Goal: Information Seeking & Learning: Learn about a topic

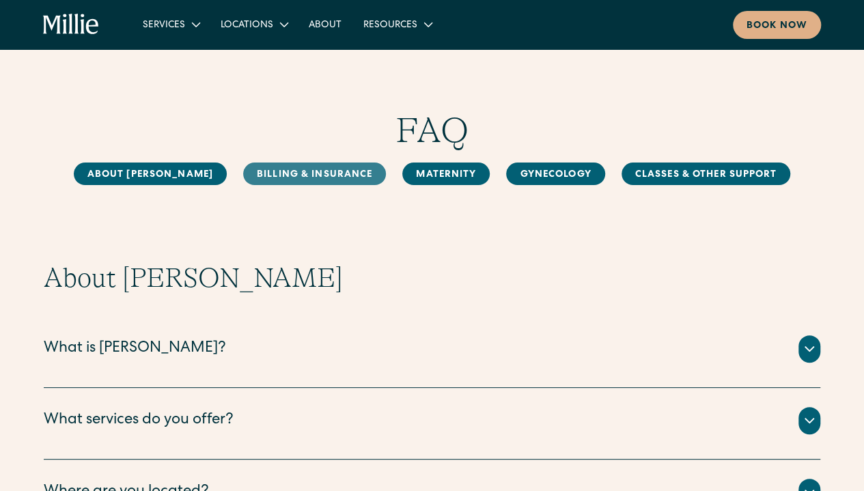
click at [290, 173] on link "Billing & Insurance" at bounding box center [314, 174] width 143 height 23
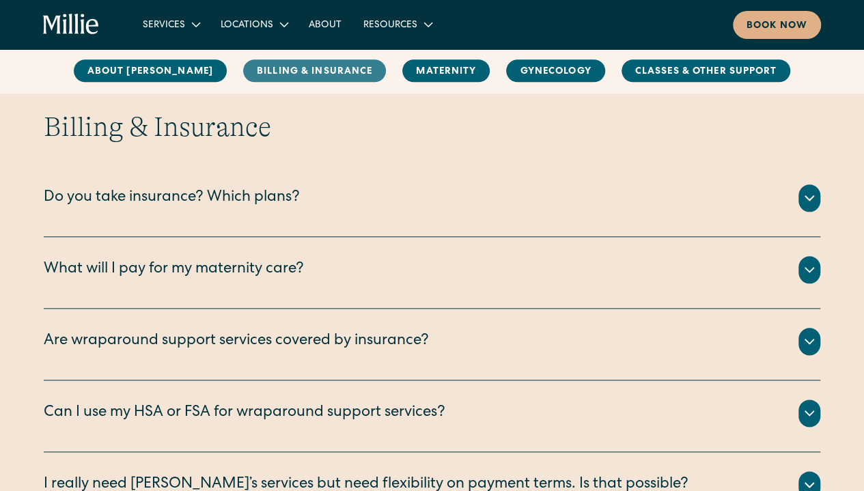
scroll to position [624, 0]
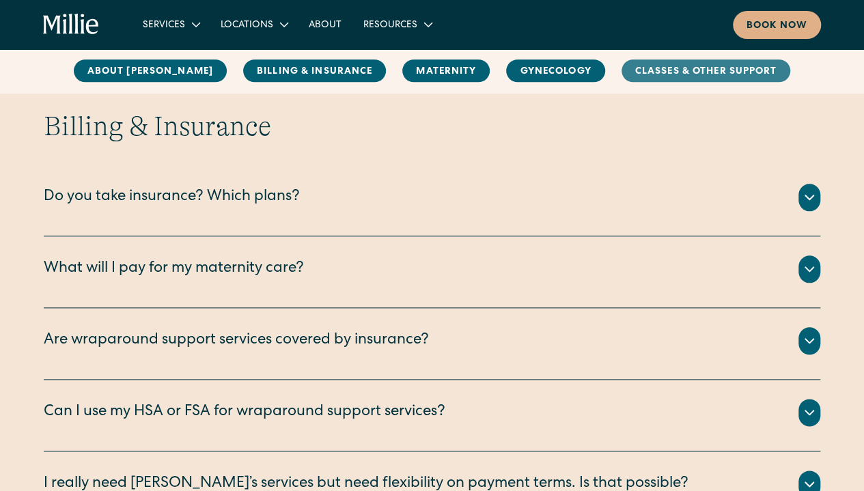
click at [650, 70] on link "Classes & Other Support" at bounding box center [706, 71] width 169 height 23
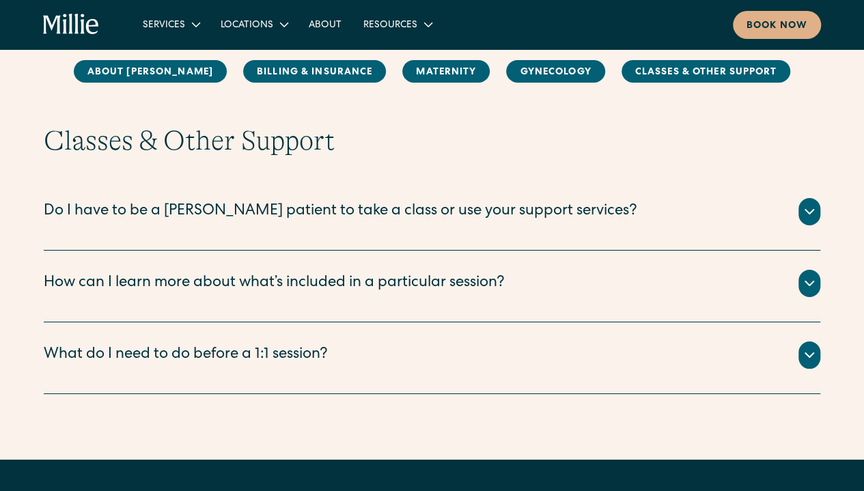
scroll to position [2397, 0]
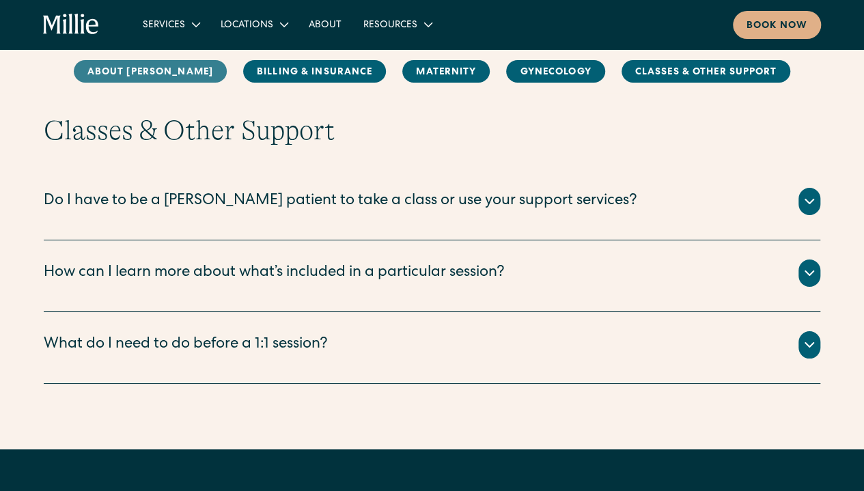
click at [178, 72] on link "About [PERSON_NAME]" at bounding box center [150, 71] width 153 height 23
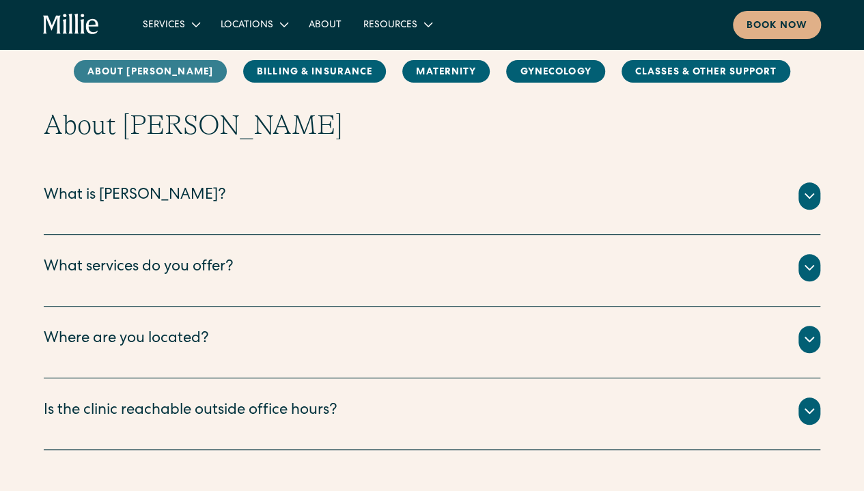
scroll to position [152, 0]
click at [178, 72] on link "About [PERSON_NAME]" at bounding box center [150, 71] width 153 height 23
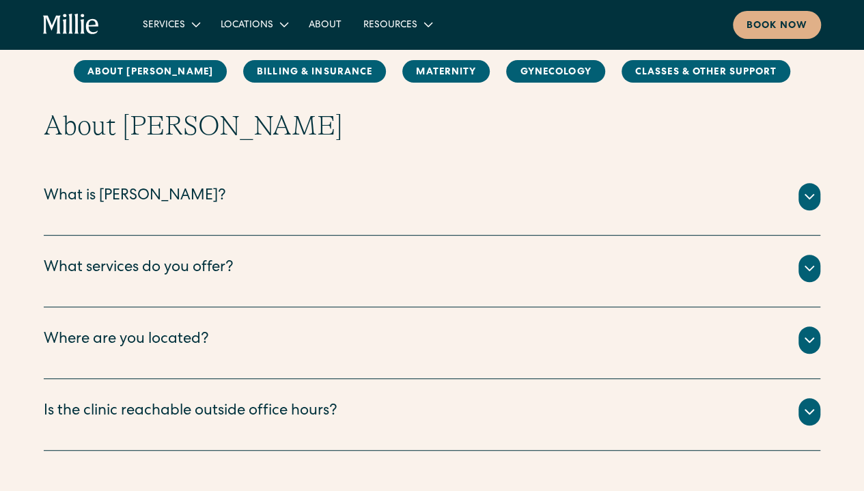
click at [813, 204] on icon at bounding box center [809, 197] width 16 height 16
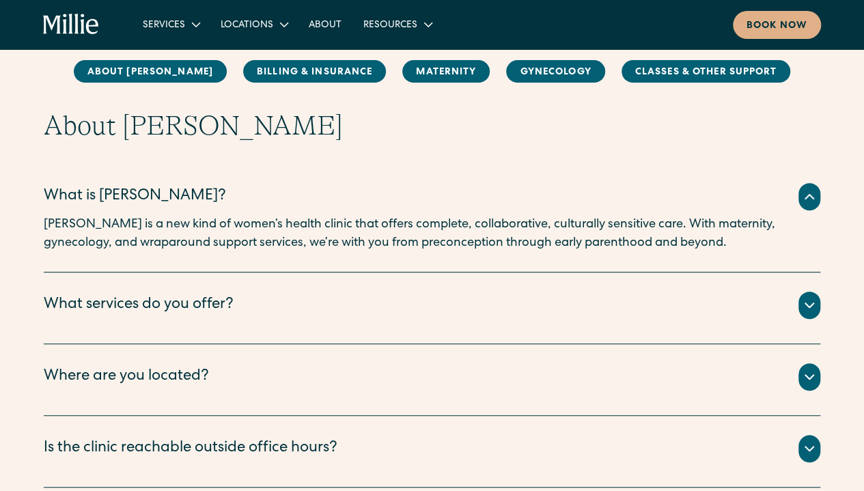
click at [815, 312] on icon at bounding box center [809, 305] width 16 height 16
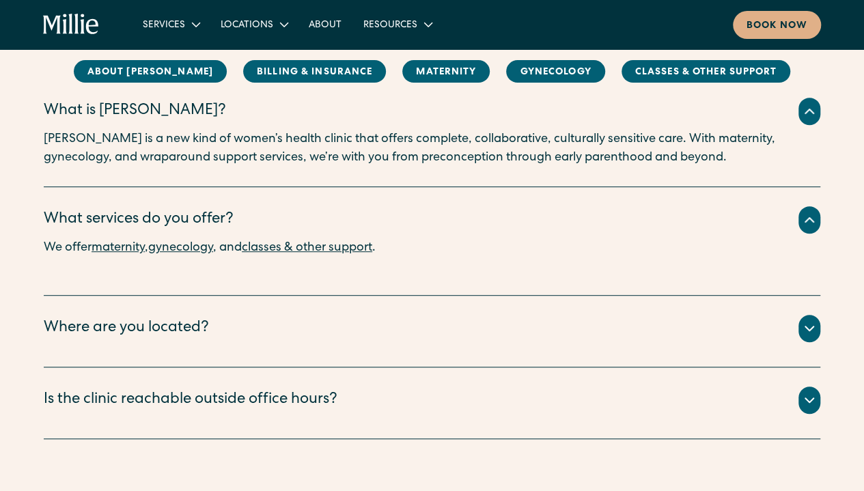
scroll to position [295, 0]
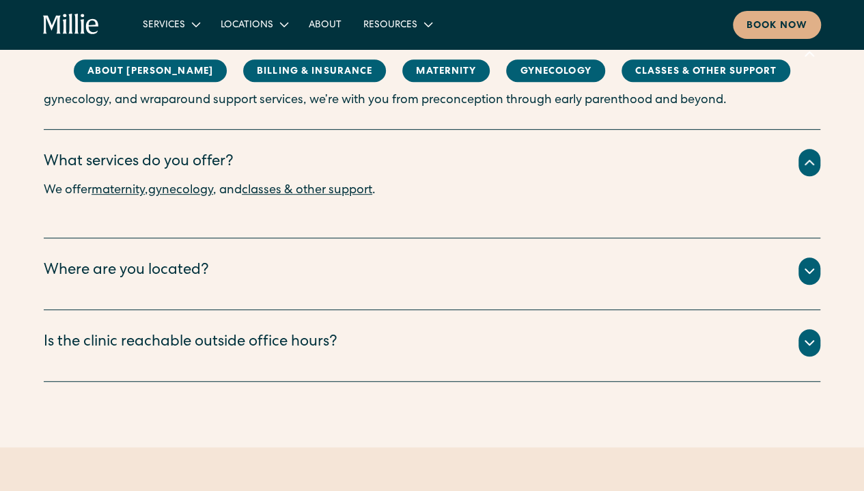
click at [810, 348] on icon at bounding box center [809, 343] width 16 height 16
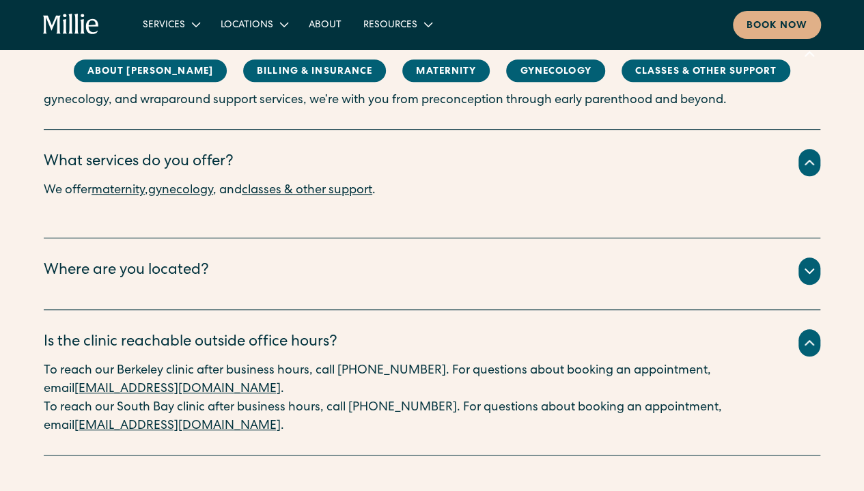
click at [807, 273] on icon at bounding box center [809, 271] width 16 height 16
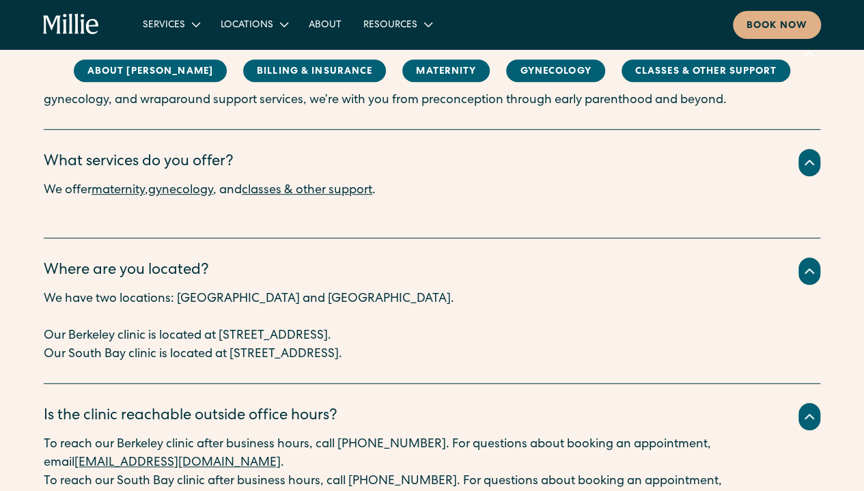
drag, startPoint x: 223, startPoint y: 334, endPoint x: 501, endPoint y: 334, distance: 278.0
click at [501, 334] on p "Our Berkeley clinic is located at [STREET_ADDRESS]." at bounding box center [432, 336] width 777 height 18
copy p "2999 Regent Street, Suite 524, Berkeley, CA 94705"
click at [604, 368] on div "Where are you located? We have two locations: Berkeley and South Bay. ‍ Our Ber…" at bounding box center [432, 310] width 777 height 145
click at [273, 68] on link "Billing & Insurance" at bounding box center [314, 71] width 143 height 23
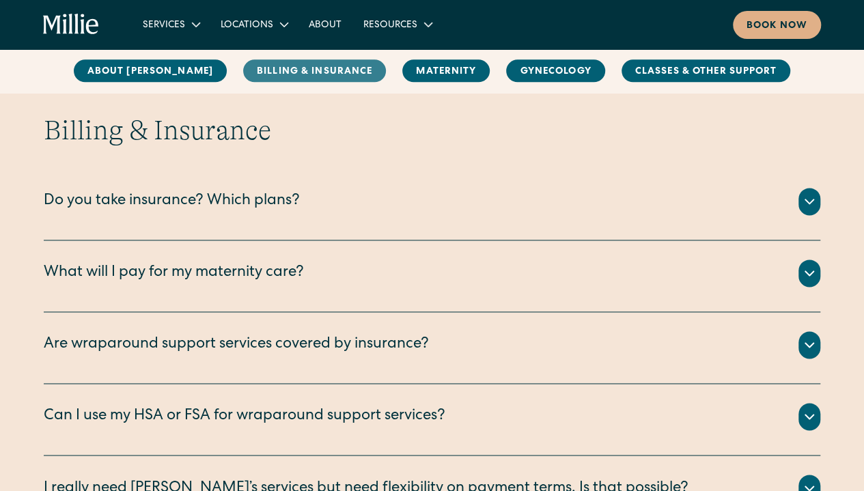
scroll to position [846, 0]
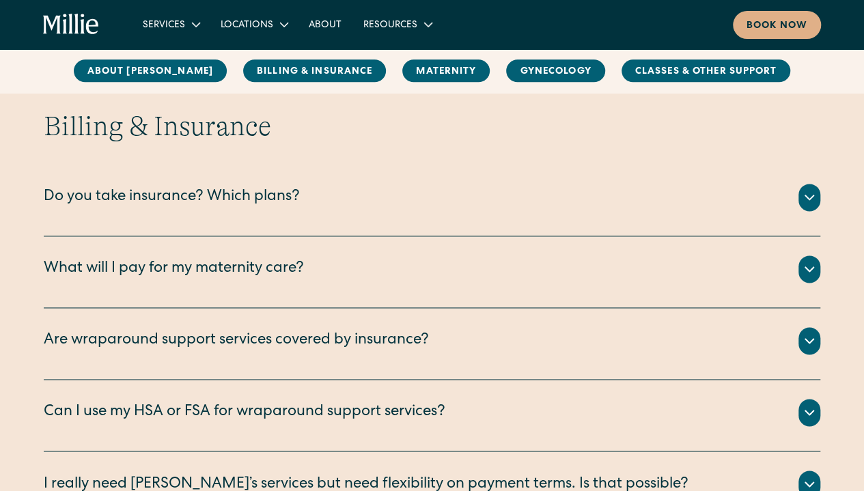
click at [217, 200] on div "Do you take insurance? Which plans?" at bounding box center [172, 197] width 256 height 23
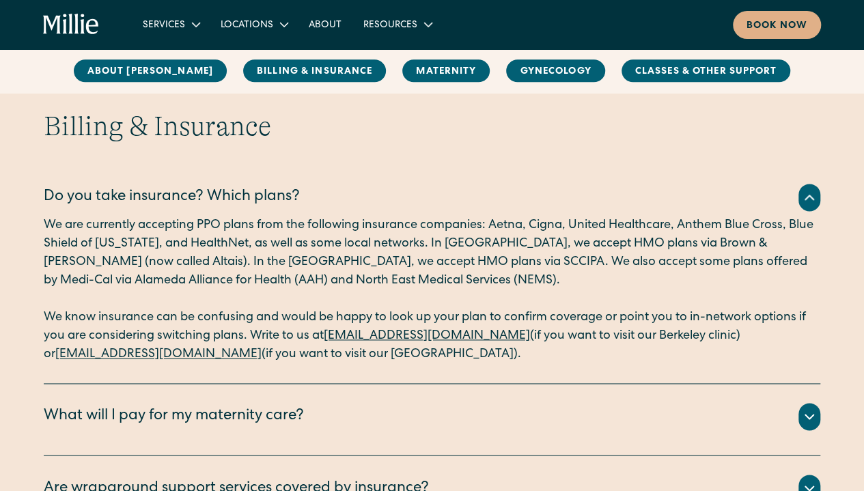
click at [240, 417] on div "What will I pay for my maternity care?" at bounding box center [174, 417] width 260 height 23
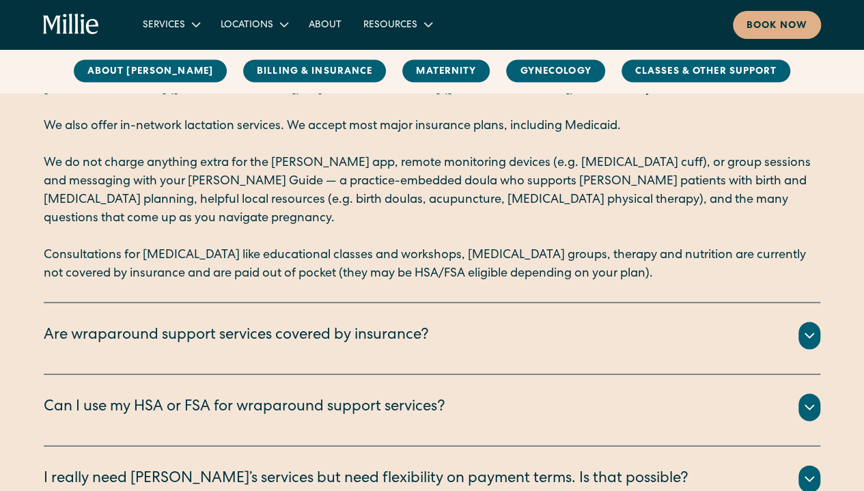
scroll to position [1220, 0]
click at [809, 343] on div at bounding box center [809, 335] width 22 height 27
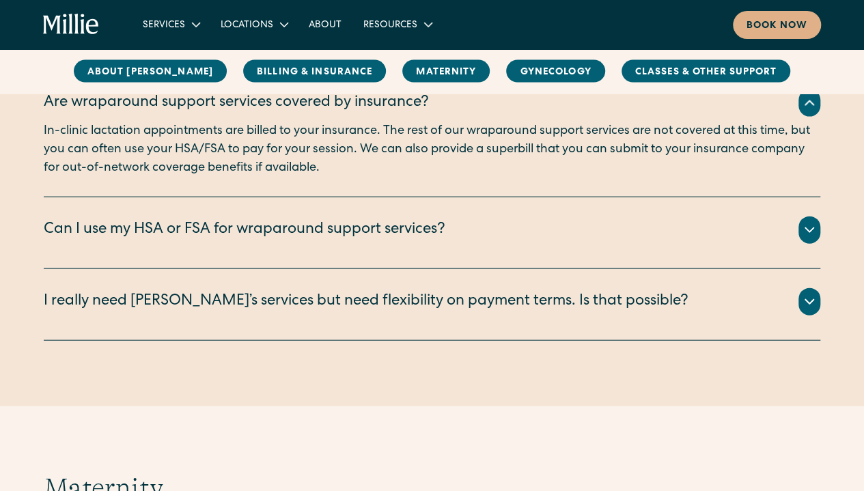
scroll to position [1460, 0]
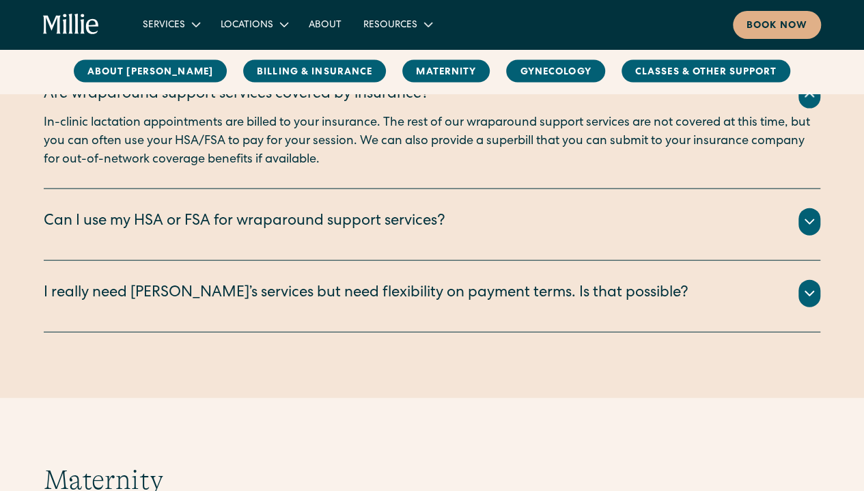
click at [803, 225] on icon at bounding box center [809, 222] width 16 height 16
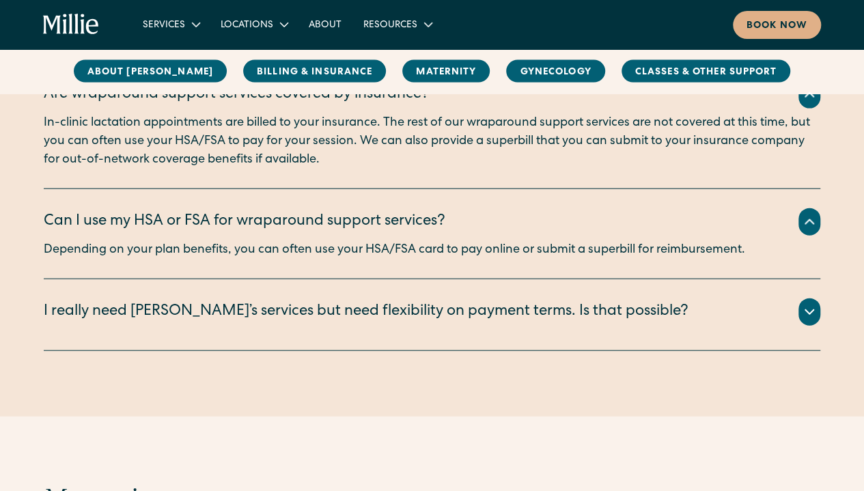
click at [811, 314] on icon at bounding box center [809, 312] width 16 height 16
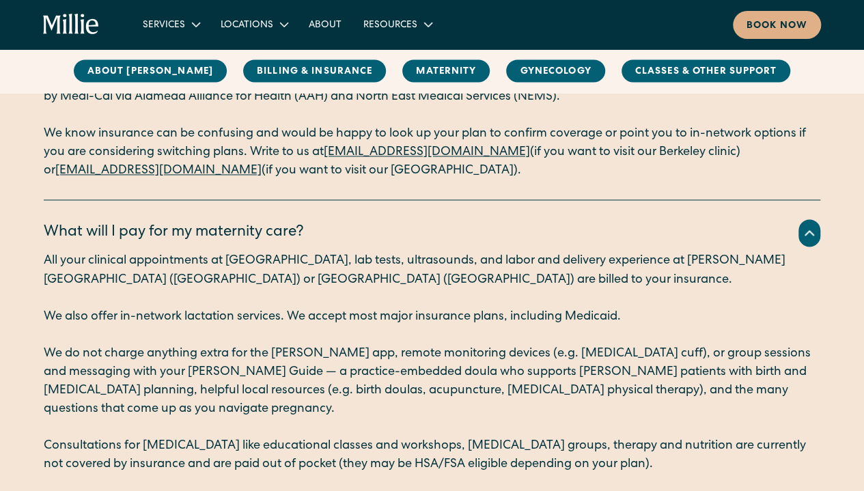
scroll to position [1030, 0]
click at [421, 74] on link "MAternity" at bounding box center [445, 71] width 87 height 23
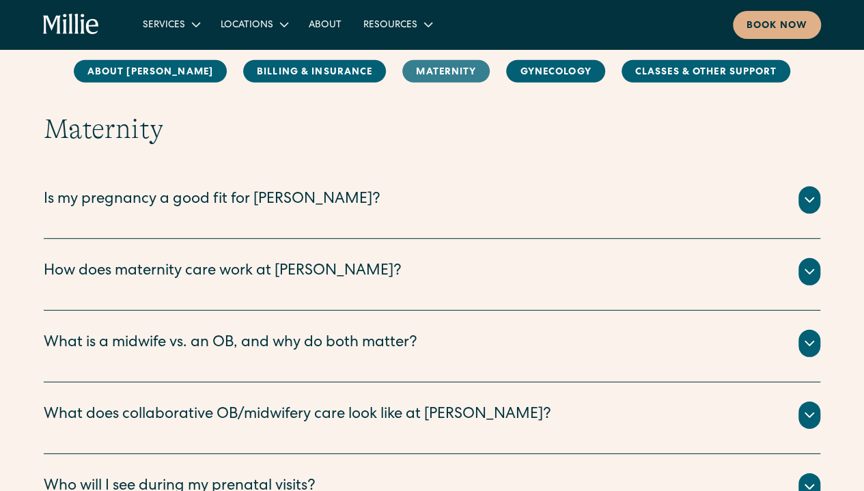
scroll to position [1905, 0]
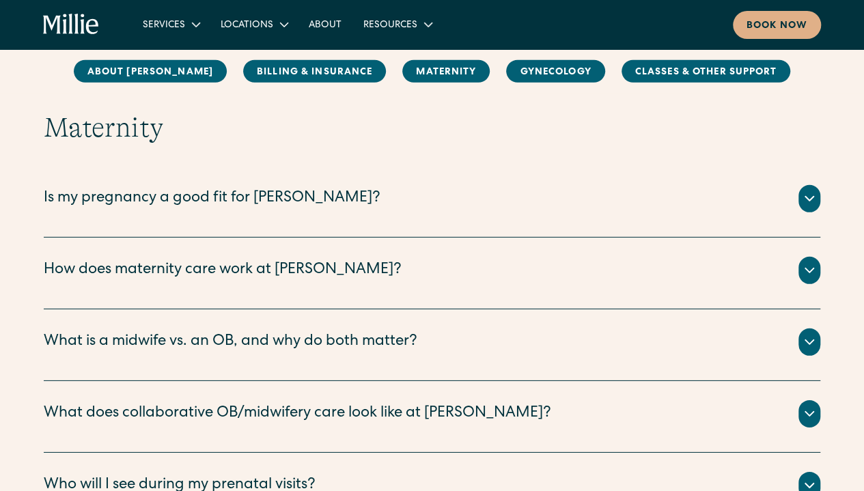
click at [810, 204] on icon at bounding box center [809, 199] width 16 height 16
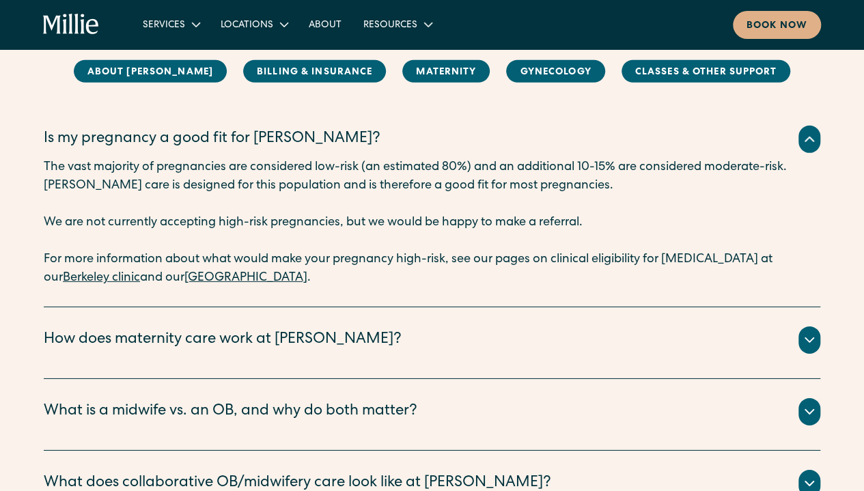
scroll to position [1967, 0]
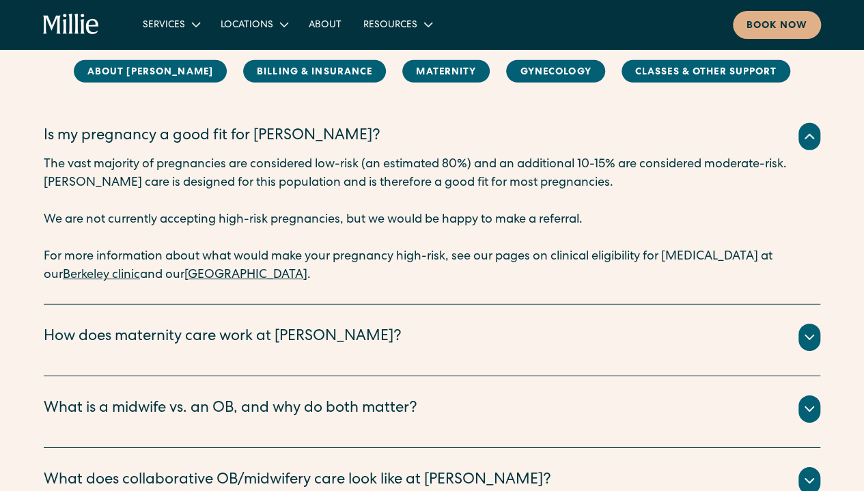
click at [809, 332] on icon at bounding box center [809, 337] width 16 height 16
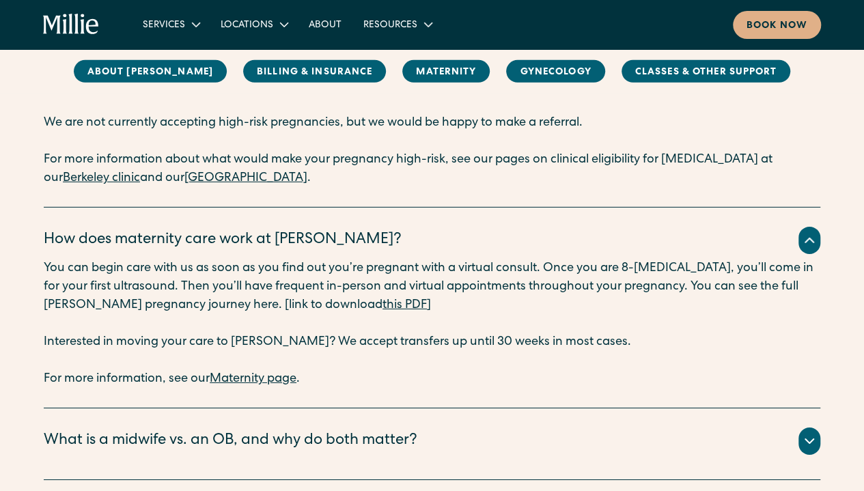
scroll to position [2091, 0]
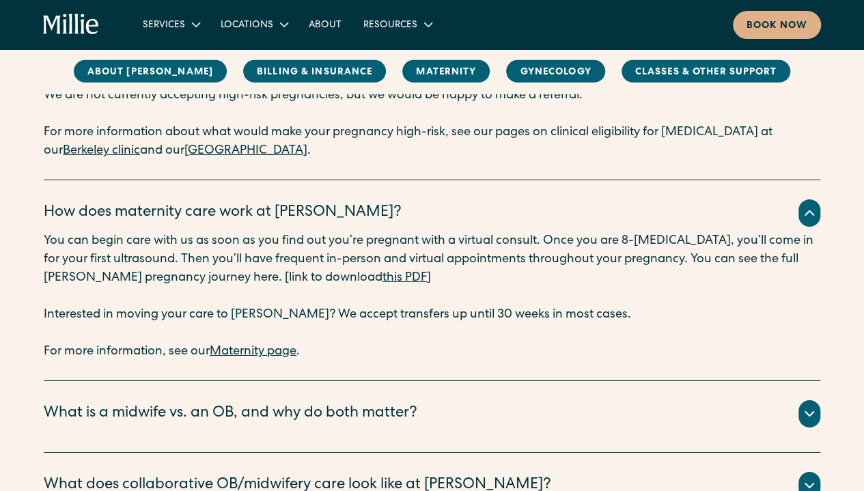
click at [817, 416] on div at bounding box center [809, 413] width 22 height 27
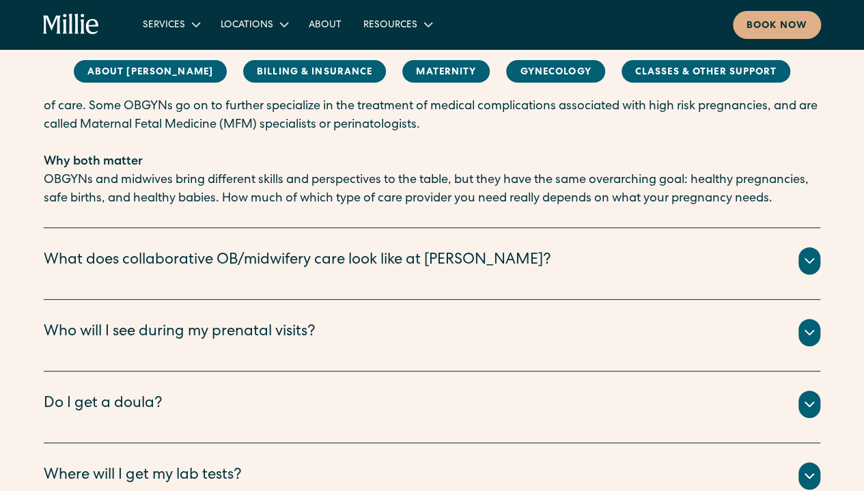
scroll to position [2694, 0]
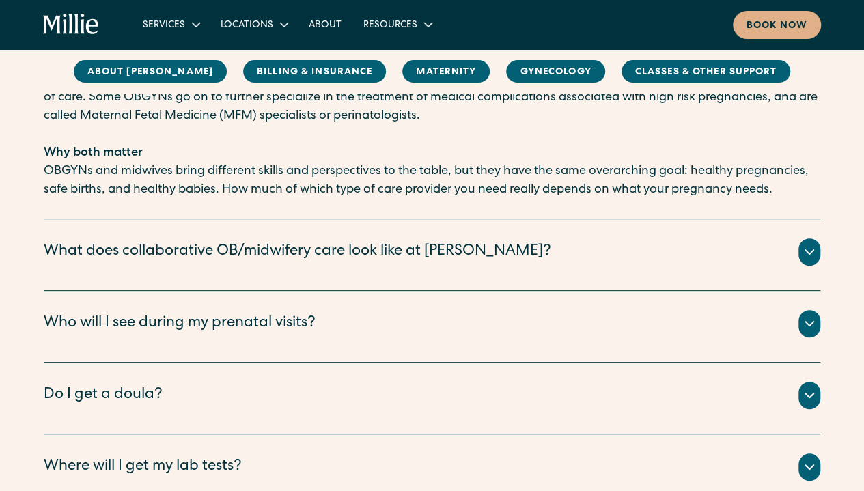
click at [806, 250] on icon at bounding box center [809, 252] width 8 height 4
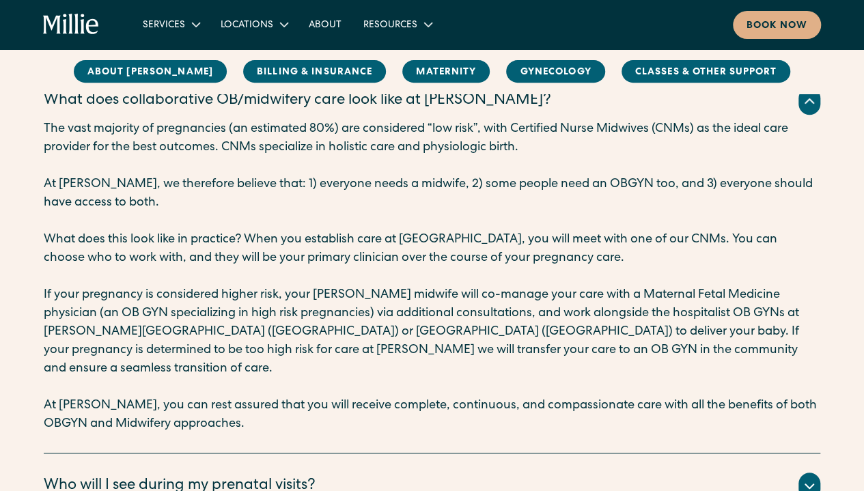
scroll to position [2851, 0]
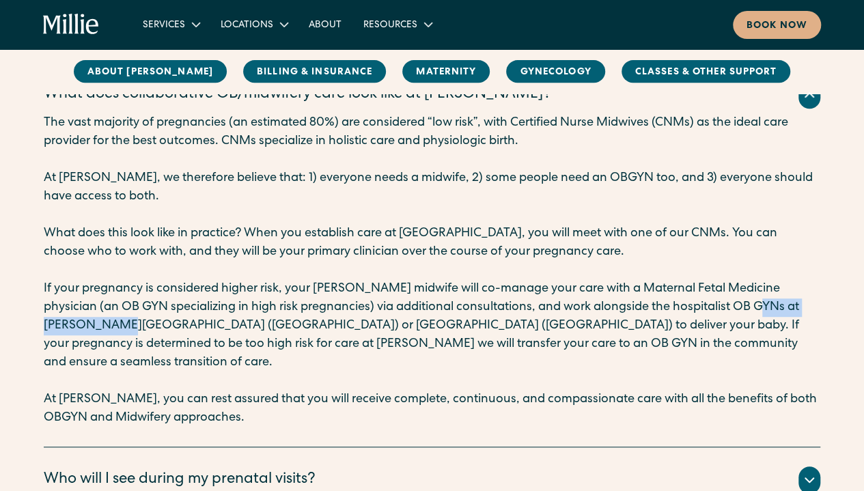
drag, startPoint x: 736, startPoint y: 285, endPoint x: 92, endPoint y: 300, distance: 644.3
click at [92, 300] on p "If your pregnancy is considered higher risk, your [PERSON_NAME] midwife will co…" at bounding box center [432, 326] width 777 height 92
copy p "[PERSON_NAME][GEOGRAPHIC_DATA]"
click at [260, 372] on p "‍" at bounding box center [432, 381] width 777 height 18
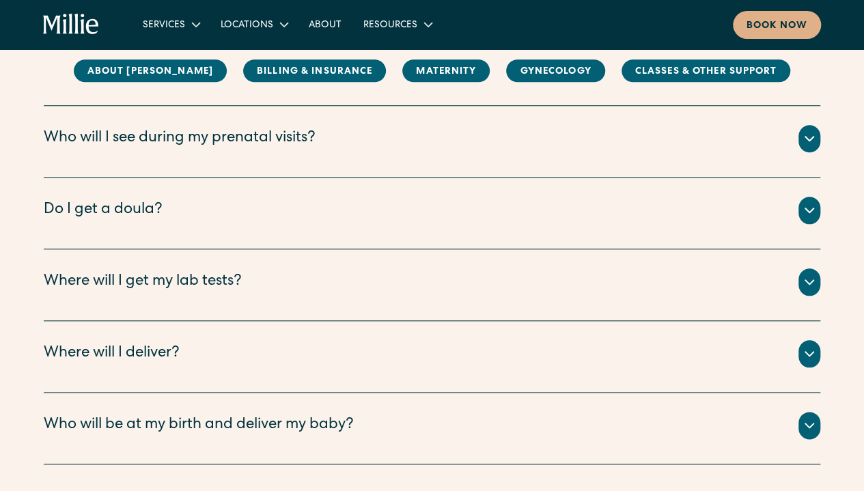
scroll to position [3227, 0]
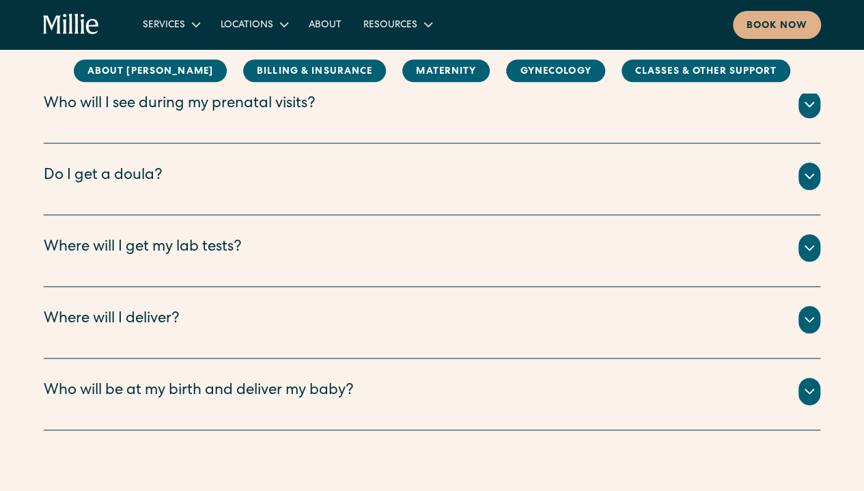
click at [813, 311] on icon at bounding box center [809, 319] width 16 height 16
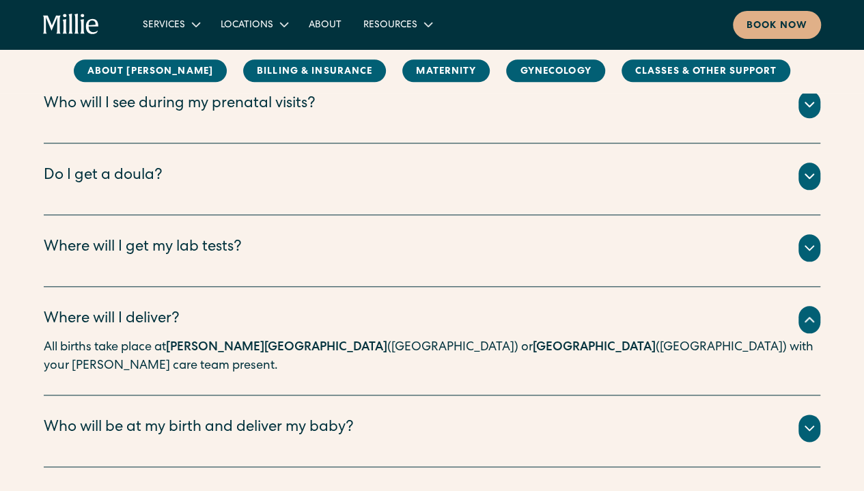
click at [348, 417] on div "Who will be at my birth and deliver my baby?" at bounding box center [199, 428] width 310 height 23
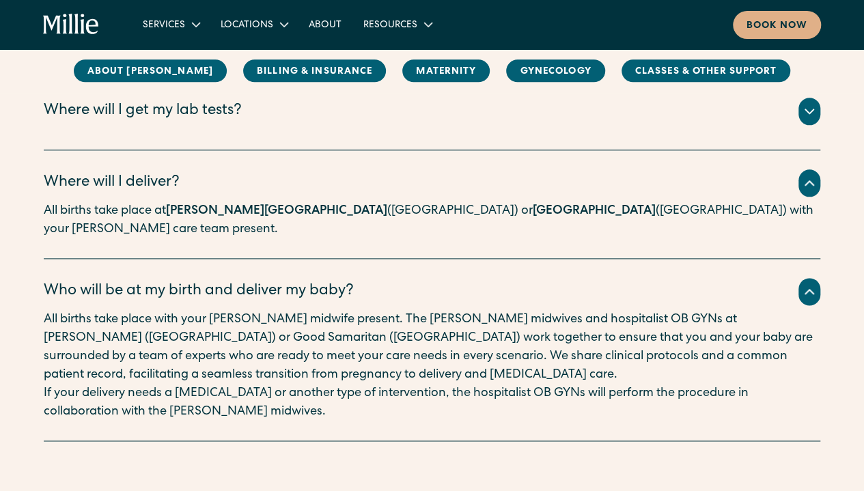
scroll to position [3372, 0]
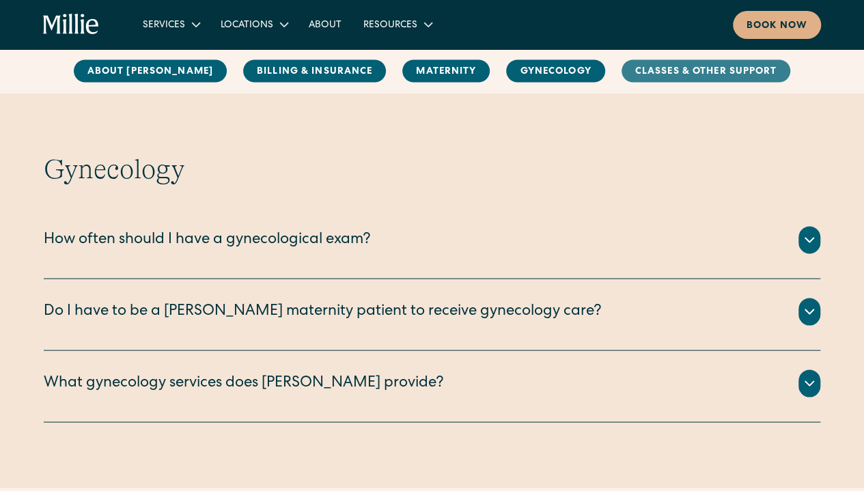
click at [649, 78] on link "Classes & Other Support" at bounding box center [706, 71] width 169 height 23
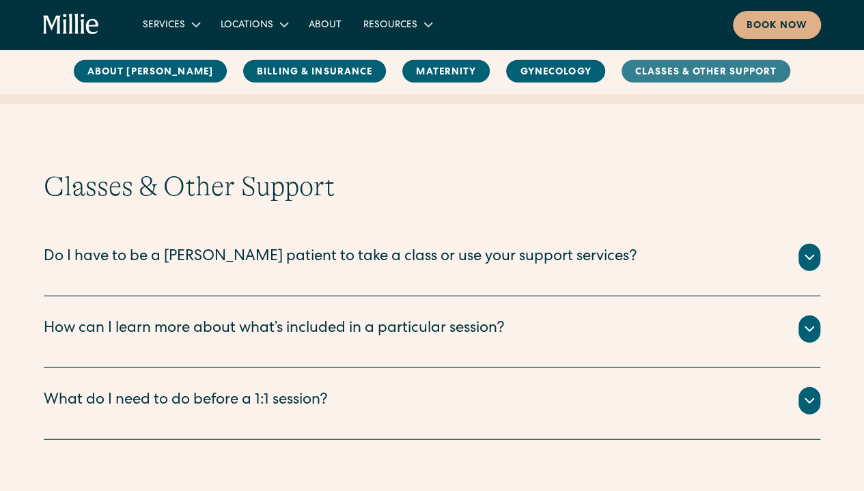
scroll to position [4167, 0]
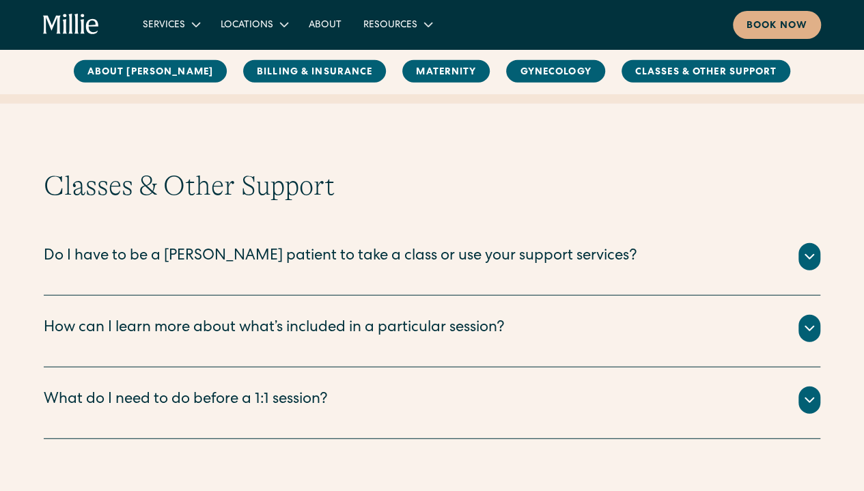
click at [813, 249] on icon at bounding box center [809, 257] width 16 height 16
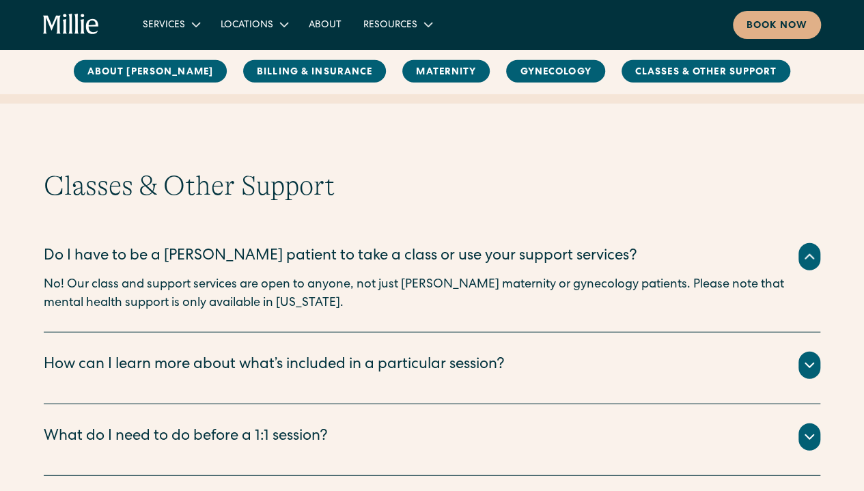
click at [807, 357] on icon at bounding box center [809, 365] width 16 height 16
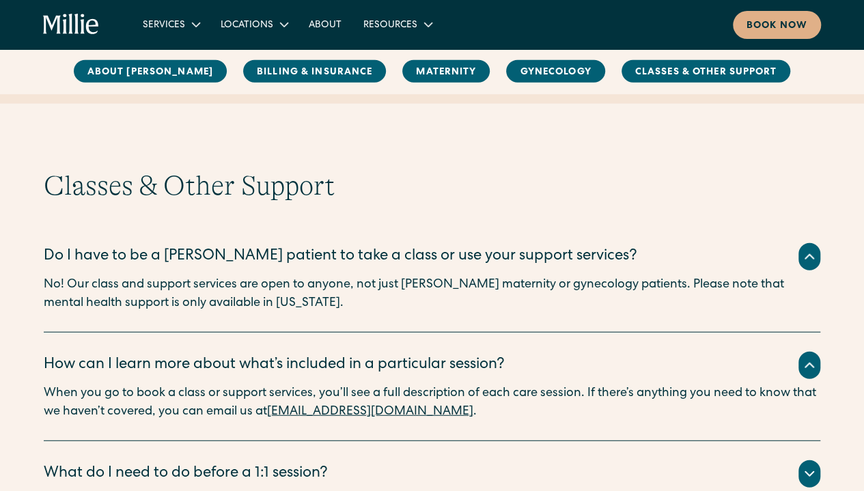
click at [810, 466] on icon at bounding box center [809, 474] width 16 height 16
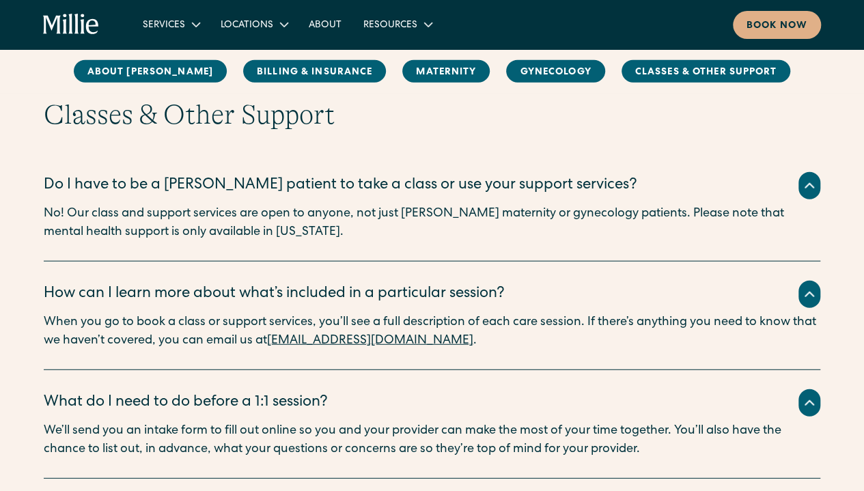
scroll to position [4247, 0]
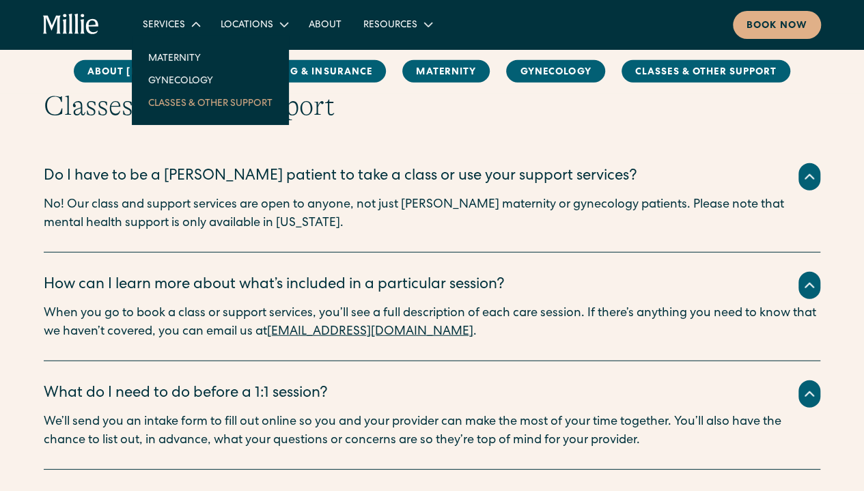
click at [191, 103] on link "Classes & Other Support" at bounding box center [210, 103] width 146 height 23
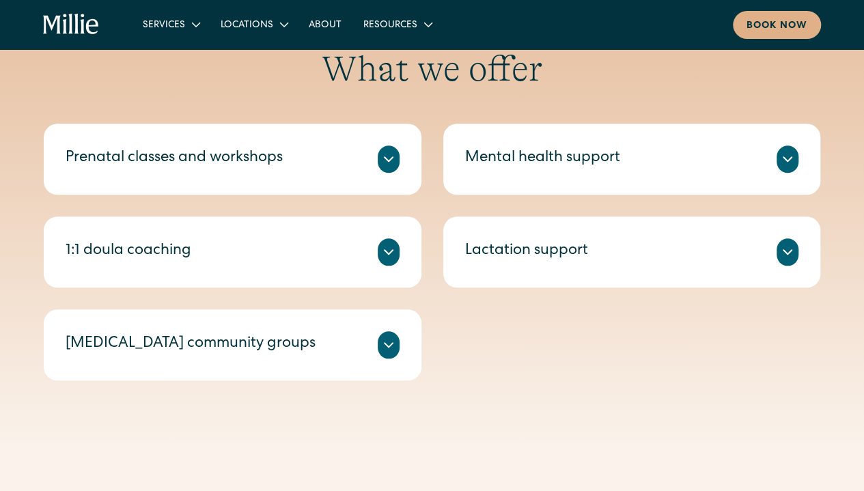
scroll to position [562, 0]
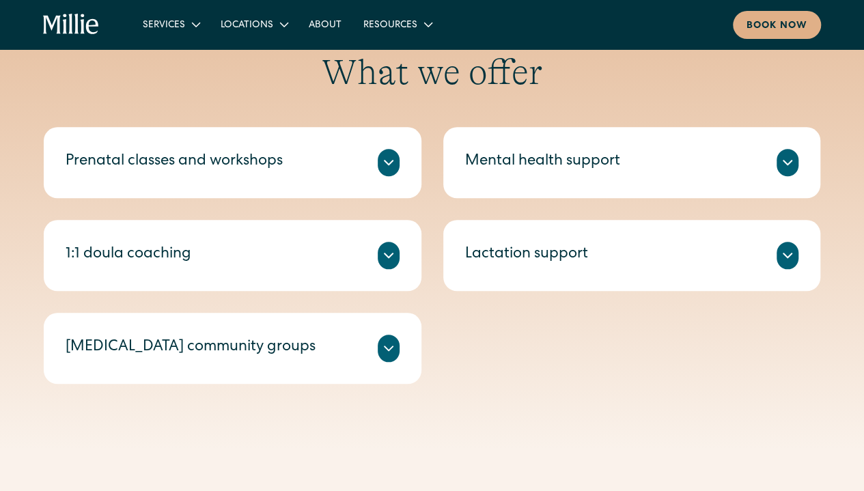
click at [385, 165] on icon at bounding box center [388, 162] width 16 height 16
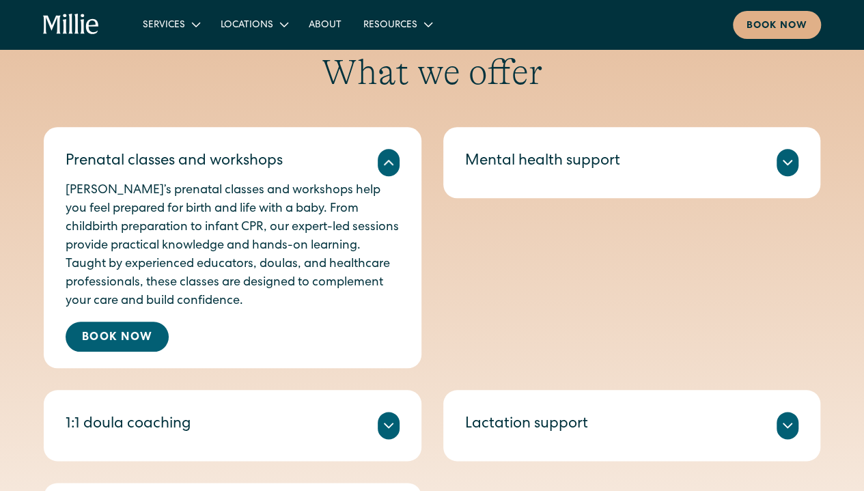
click at [392, 432] on icon at bounding box center [388, 425] width 16 height 16
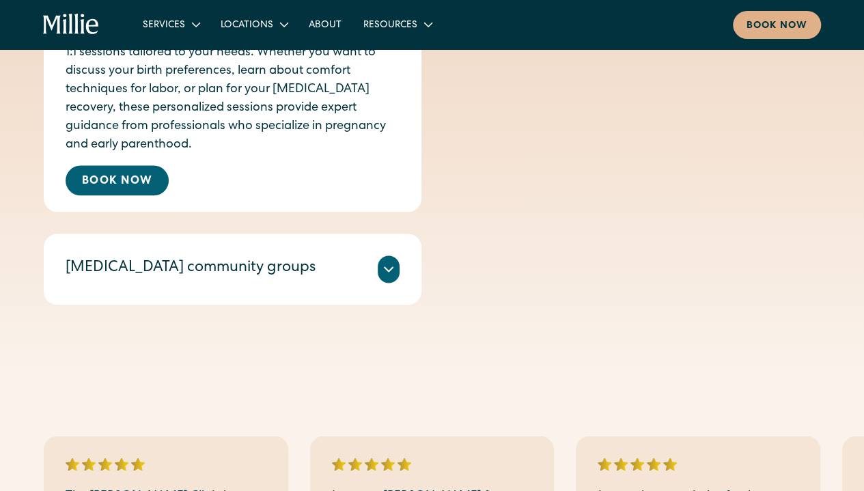
scroll to position [979, 0]
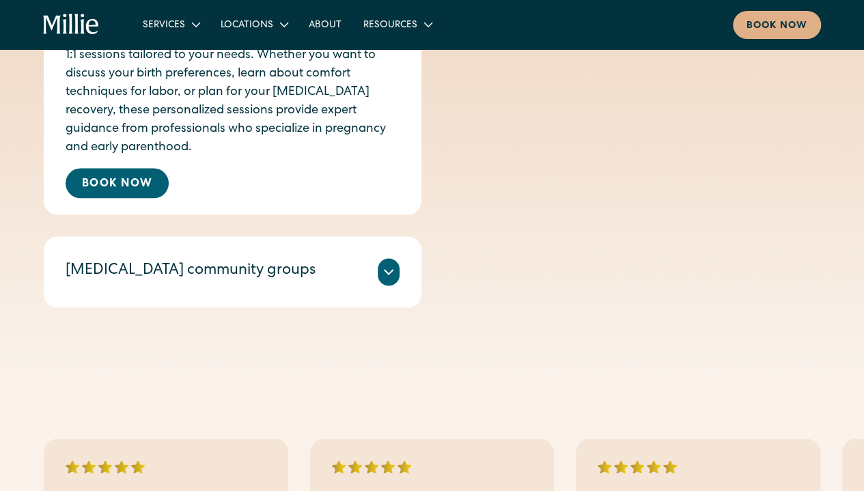
click at [393, 273] on icon at bounding box center [388, 272] width 16 height 16
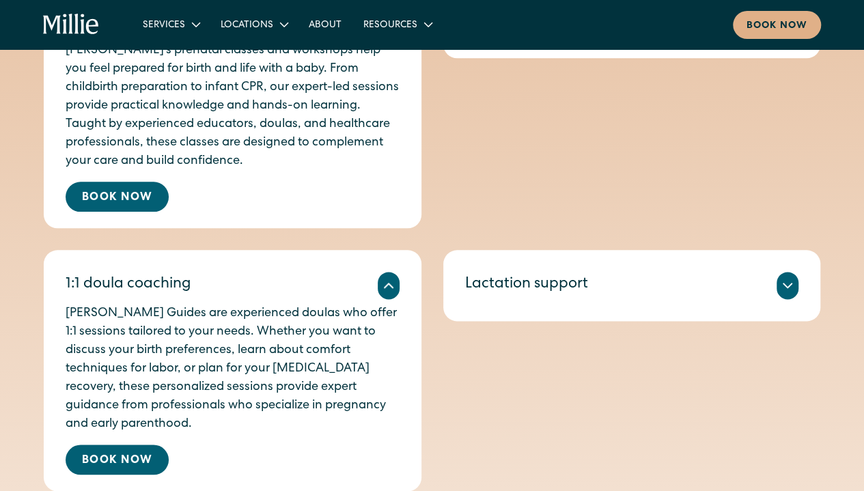
scroll to position [701, 0]
click at [788, 288] on icon at bounding box center [787, 286] width 16 height 16
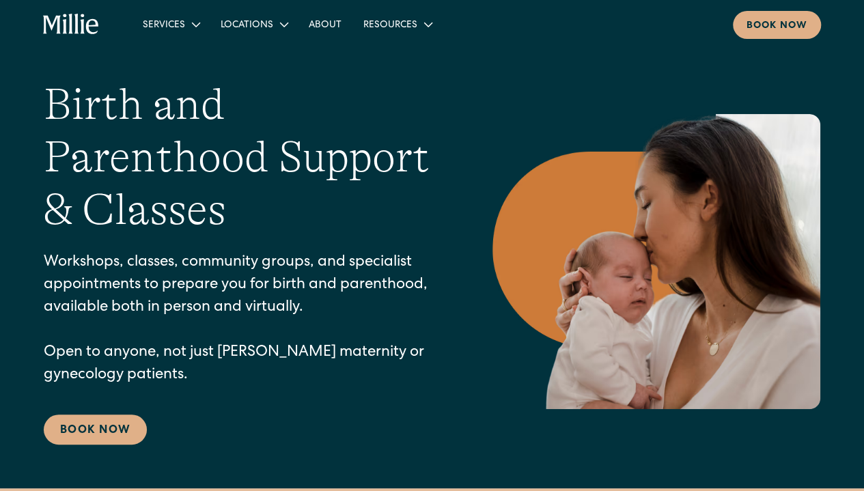
scroll to position [0, 0]
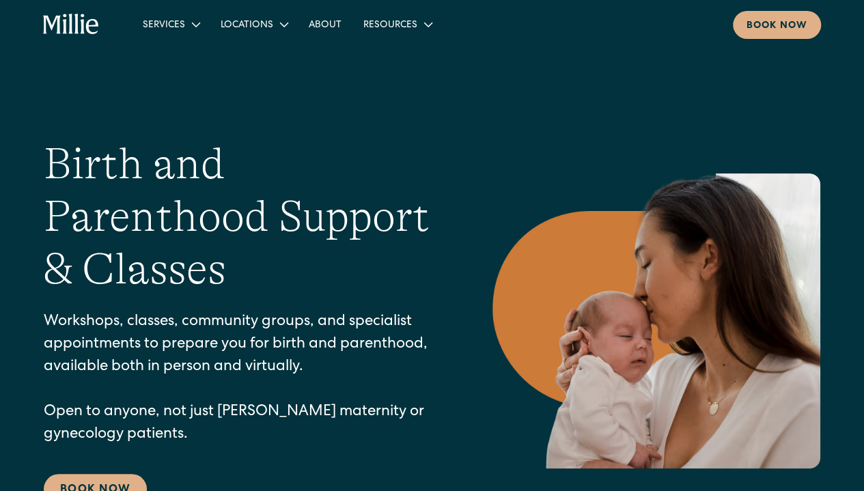
click at [154, 26] on div "Services" at bounding box center [164, 25] width 42 height 14
click at [173, 31] on div "Services" at bounding box center [164, 25] width 42 height 14
click at [254, 26] on div "Locations" at bounding box center [247, 25] width 53 height 14
click at [262, 25] on div "Locations" at bounding box center [247, 25] width 53 height 14
click at [260, 55] on link "Berkeley" at bounding box center [273, 57] width 117 height 23
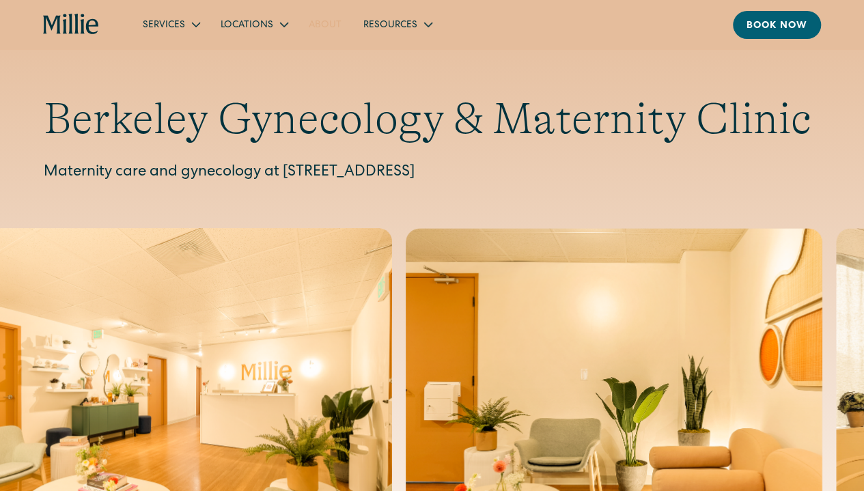
click at [325, 22] on link "About" at bounding box center [325, 24] width 55 height 23
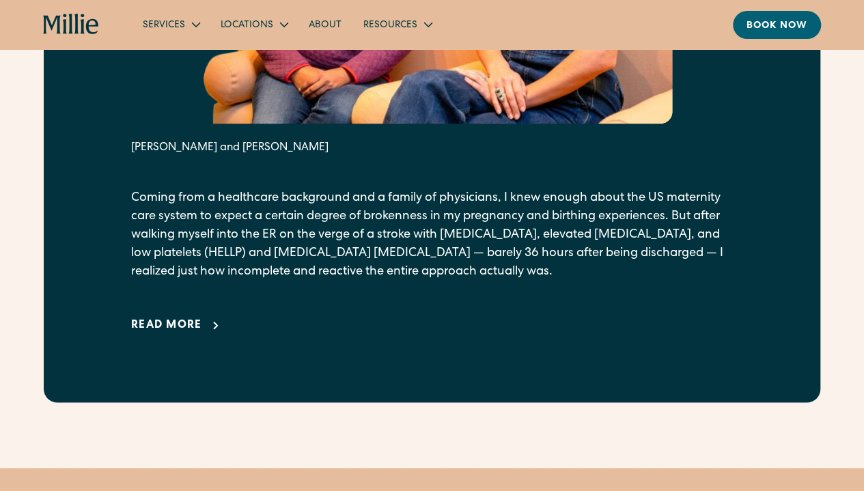
scroll to position [860, 0]
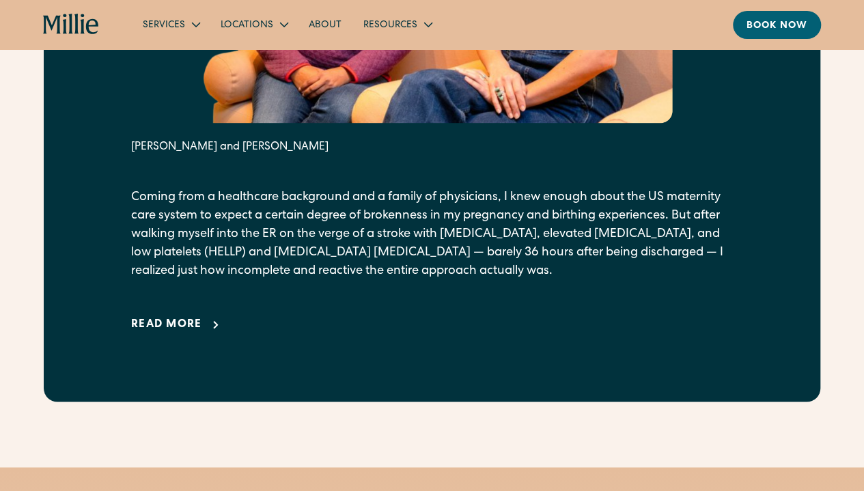
click at [185, 333] on div "Read more" at bounding box center [166, 325] width 71 height 16
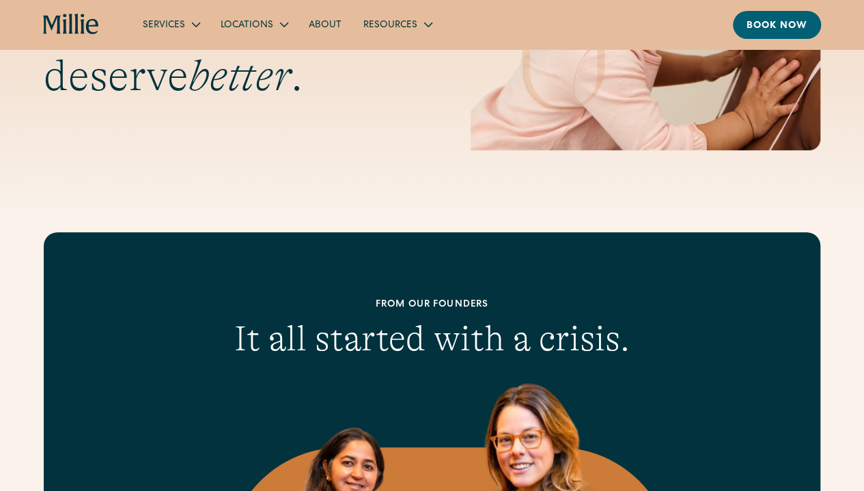
scroll to position [0, 0]
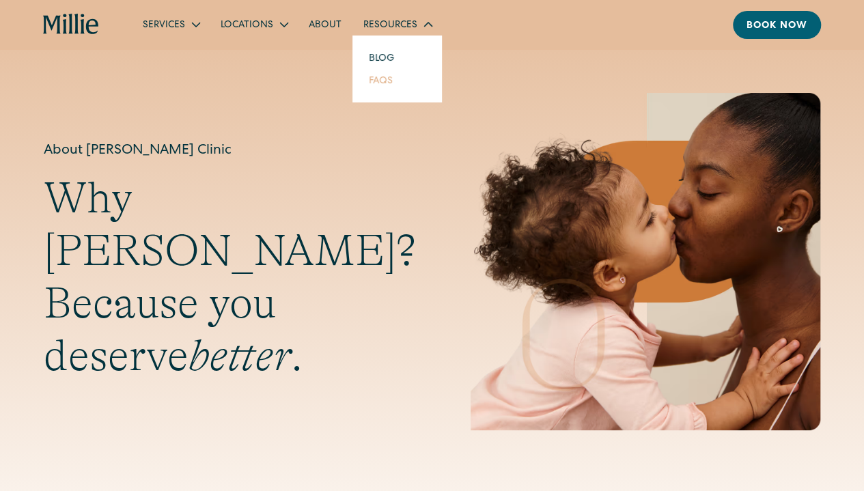
click at [376, 81] on link "FAQs" at bounding box center [381, 80] width 46 height 23
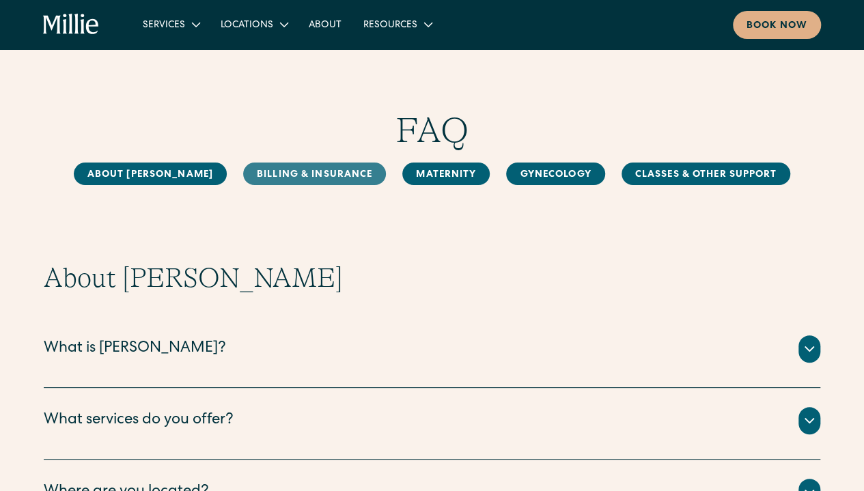
click at [318, 175] on link "Billing & Insurance" at bounding box center [314, 174] width 143 height 23
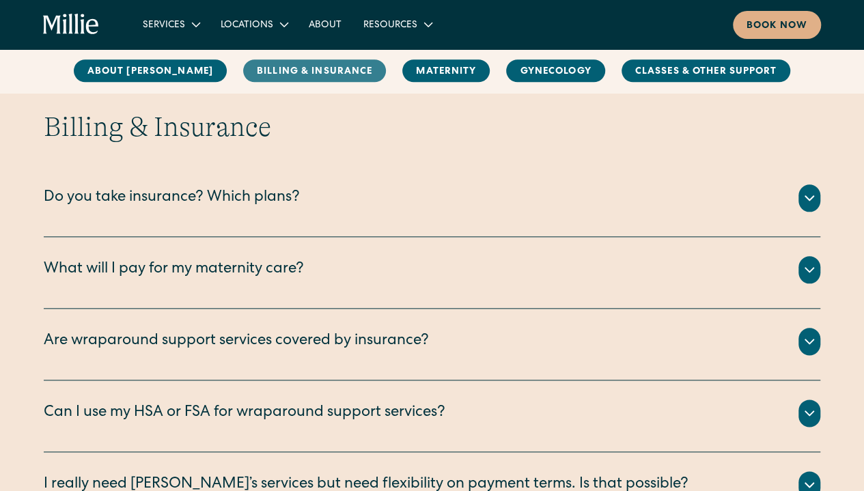
scroll to position [624, 0]
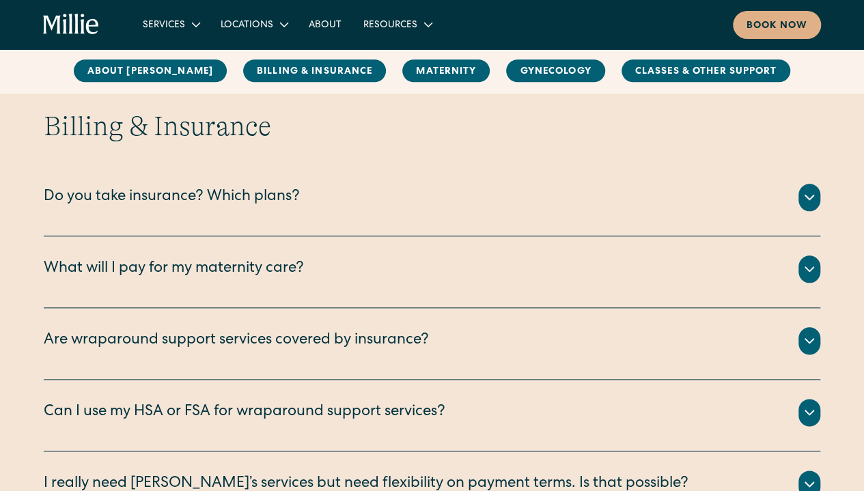
click at [288, 274] on div "What will I pay for my maternity care?" at bounding box center [174, 269] width 260 height 23
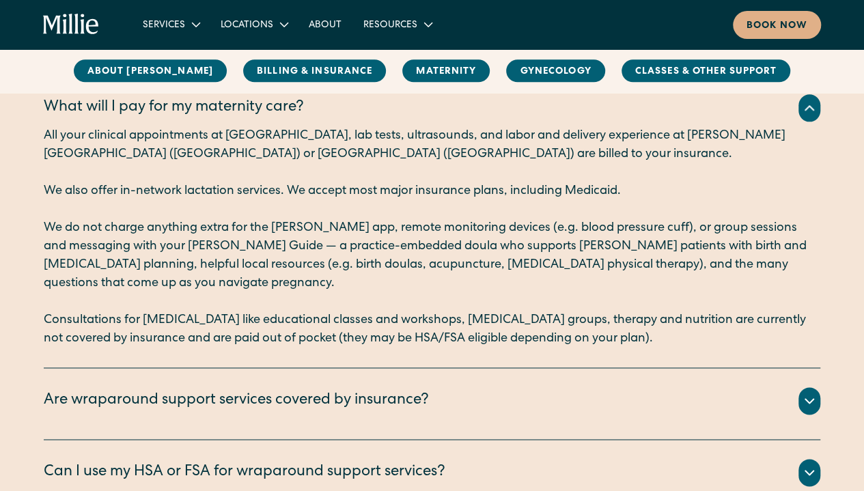
scroll to position [788, 0]
